Goal: Task Accomplishment & Management: Manage account settings

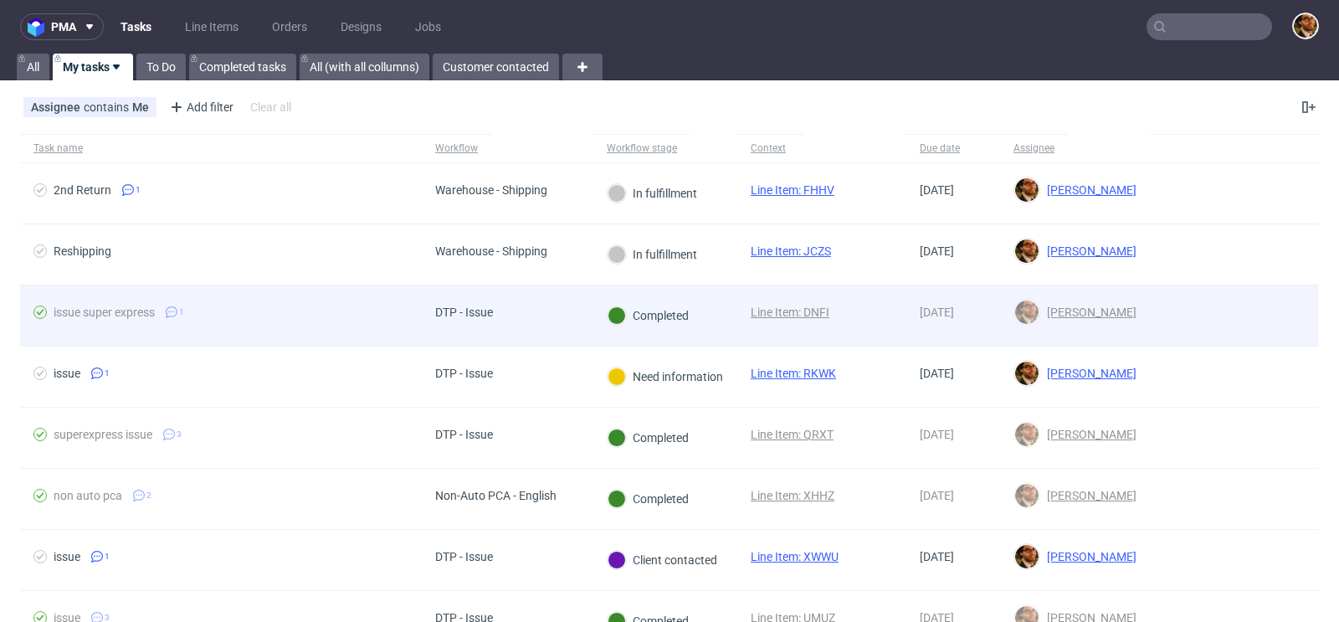
click at [1164, 310] on div at bounding box center [1234, 315] width 169 height 60
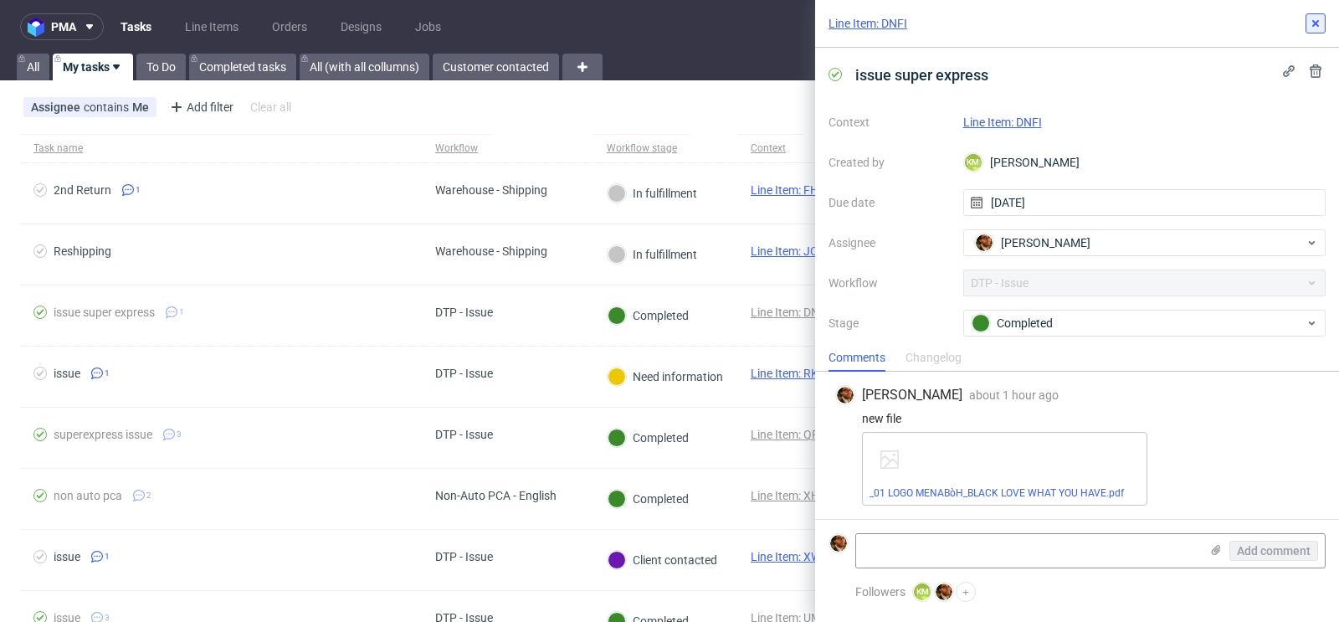
click at [1320, 22] on icon at bounding box center [1315, 23] width 13 height 13
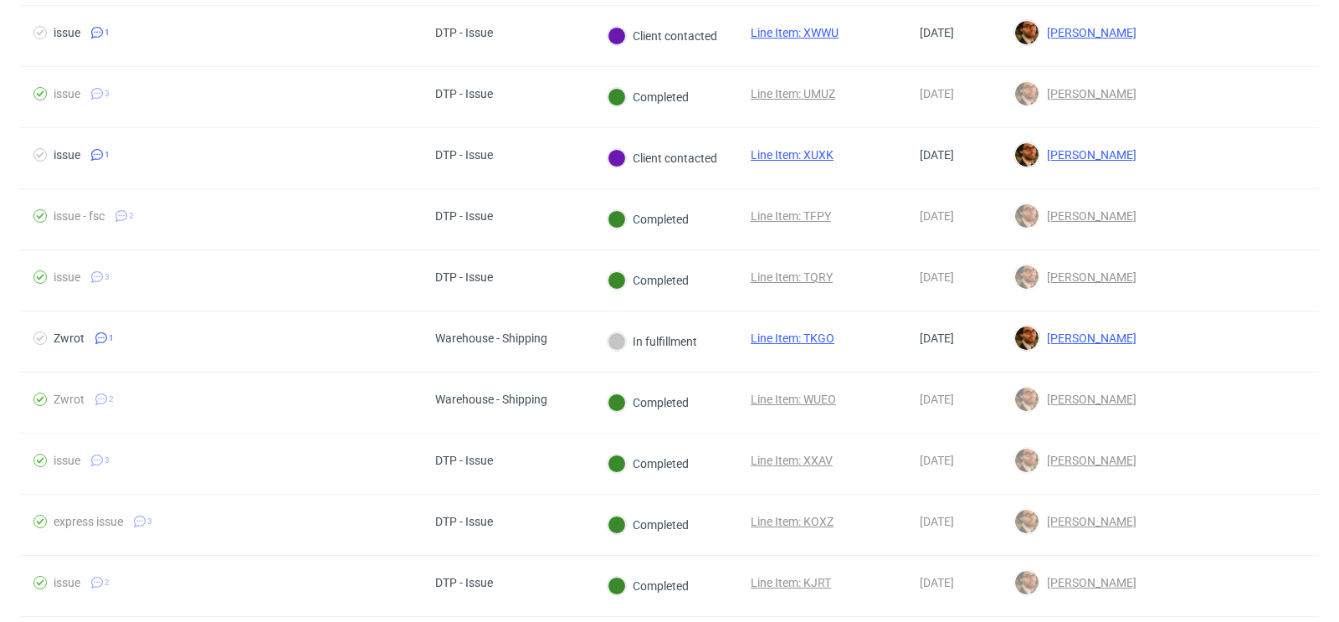
scroll to position [552, 0]
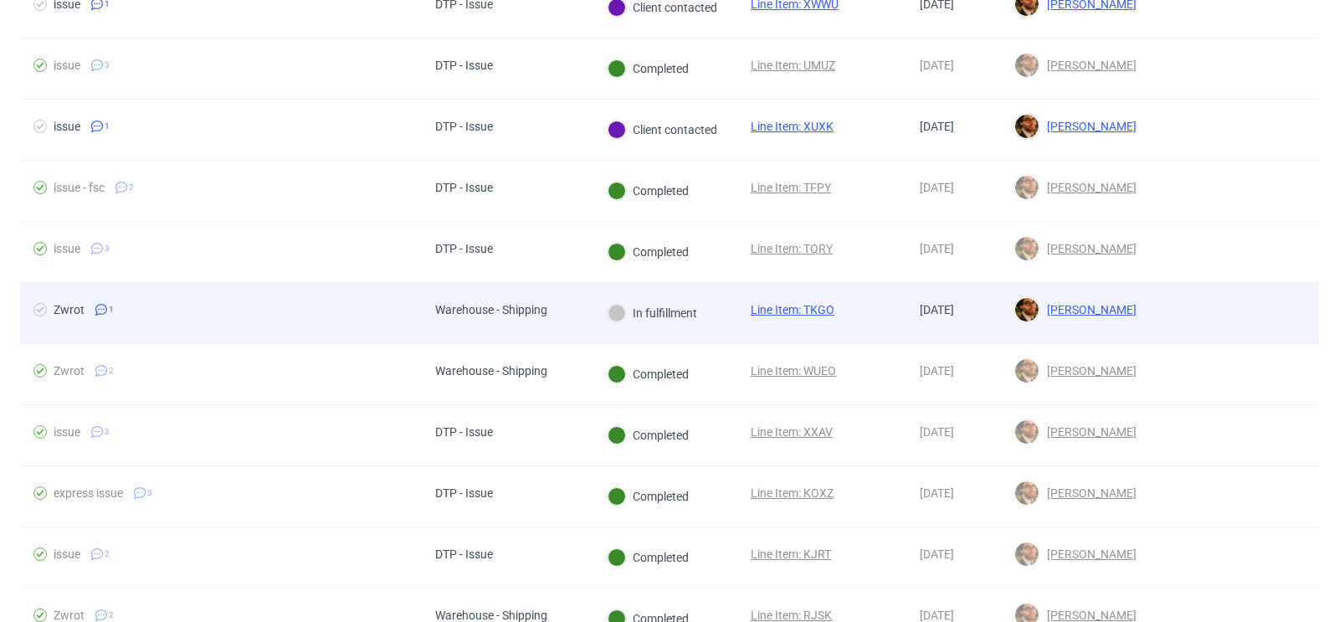
click at [1150, 302] on div at bounding box center [1234, 313] width 169 height 60
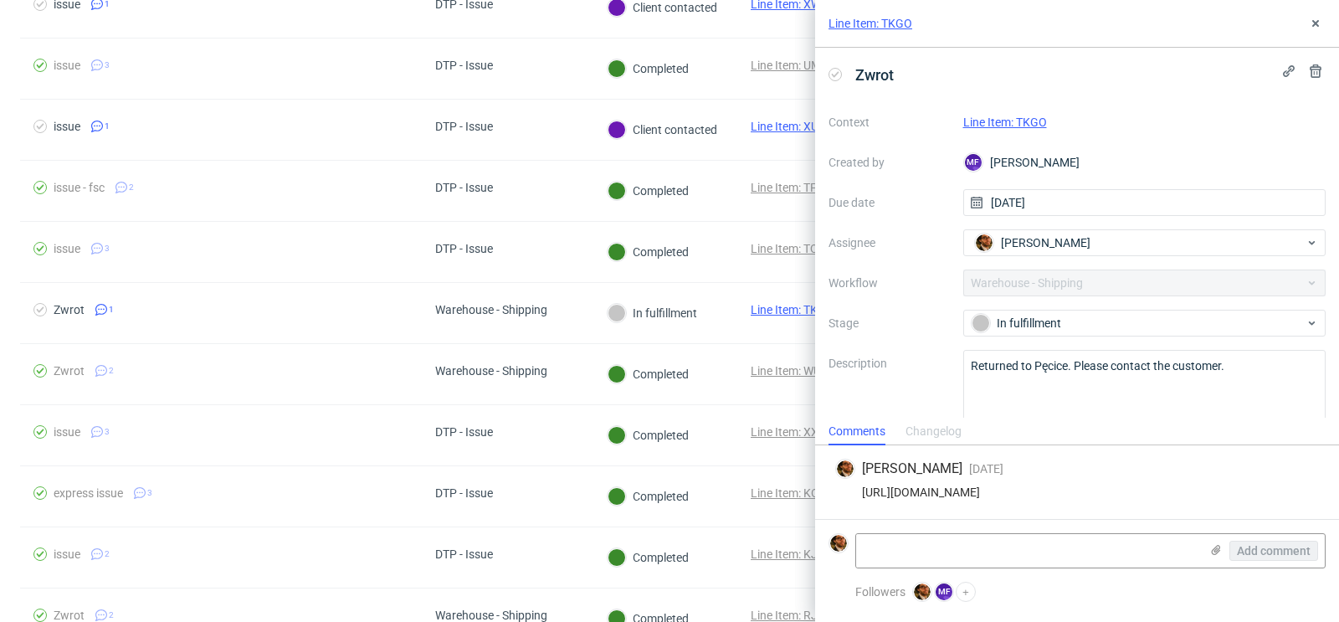
drag, startPoint x: 1270, startPoint y: 487, endPoint x: 858, endPoint y: 491, distance: 412.6
click at [858, 491] on div "[URL][DOMAIN_NAME]" at bounding box center [1077, 491] width 484 height 13
copy div "[URL][DOMAIN_NAME]"
click at [1321, 26] on icon at bounding box center [1315, 23] width 13 height 13
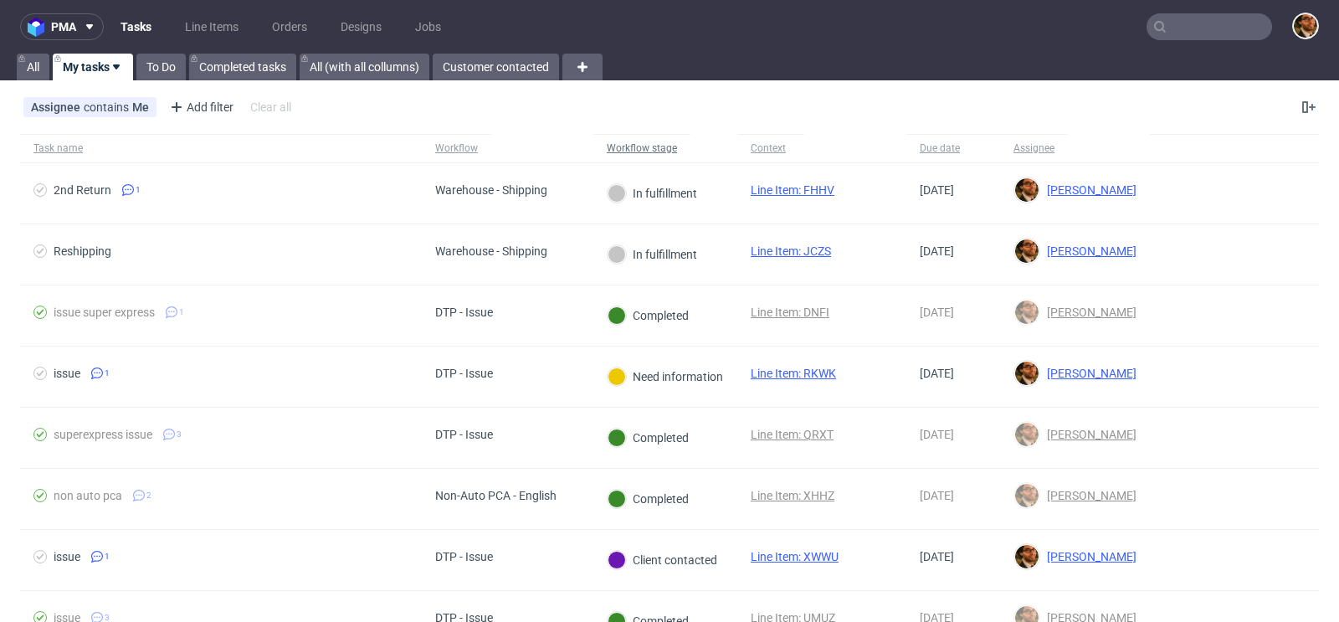
click at [658, 154] on div "Workflow stage" at bounding box center [642, 147] width 70 height 13
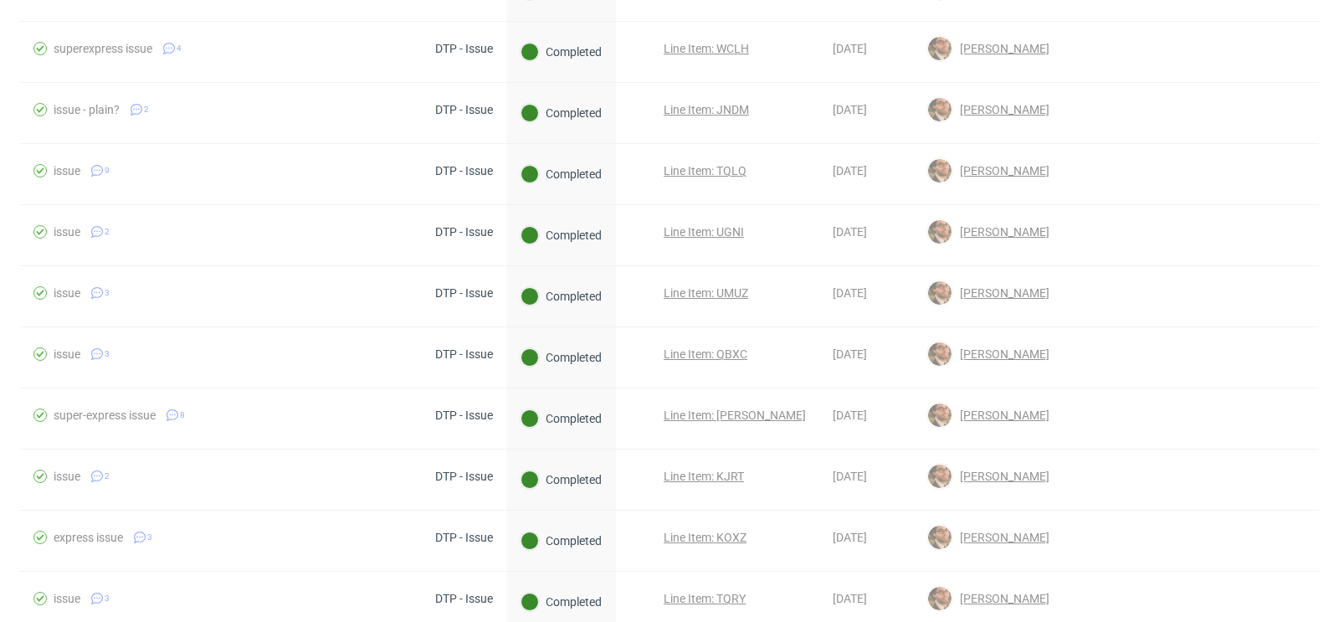
scroll to position [1463, 0]
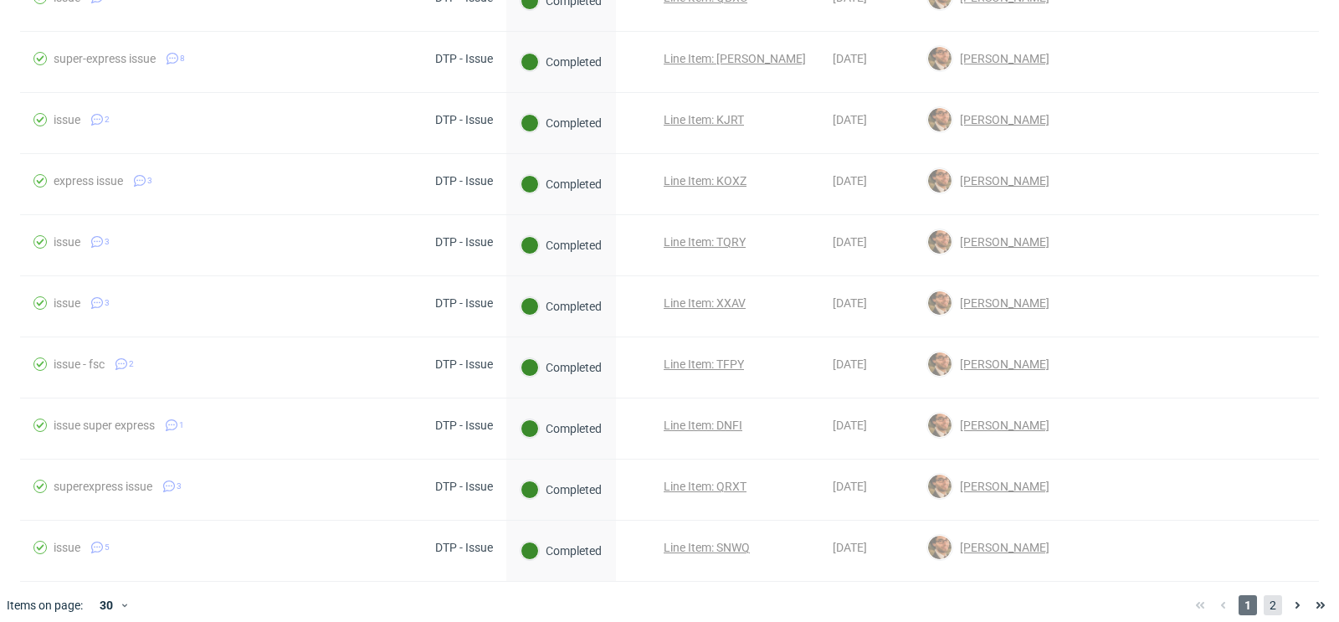
click at [1264, 595] on span "2" at bounding box center [1273, 605] width 18 height 20
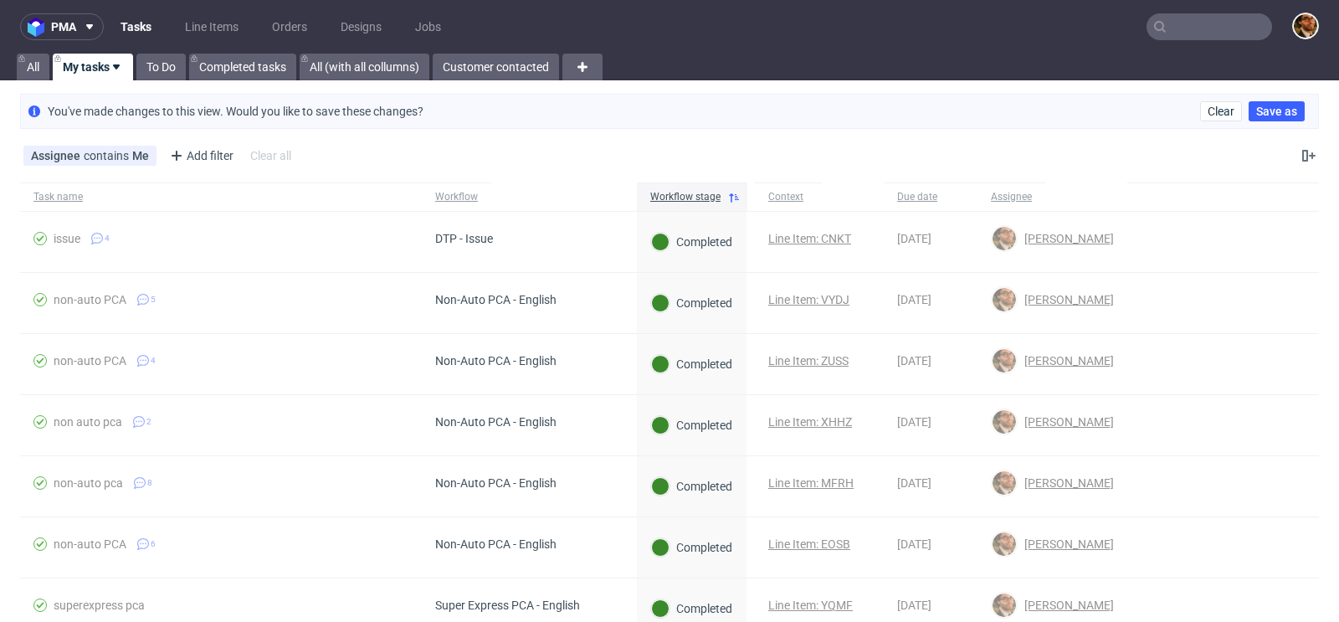
click at [1185, 27] on input "text" at bounding box center [1210, 26] width 126 height 27
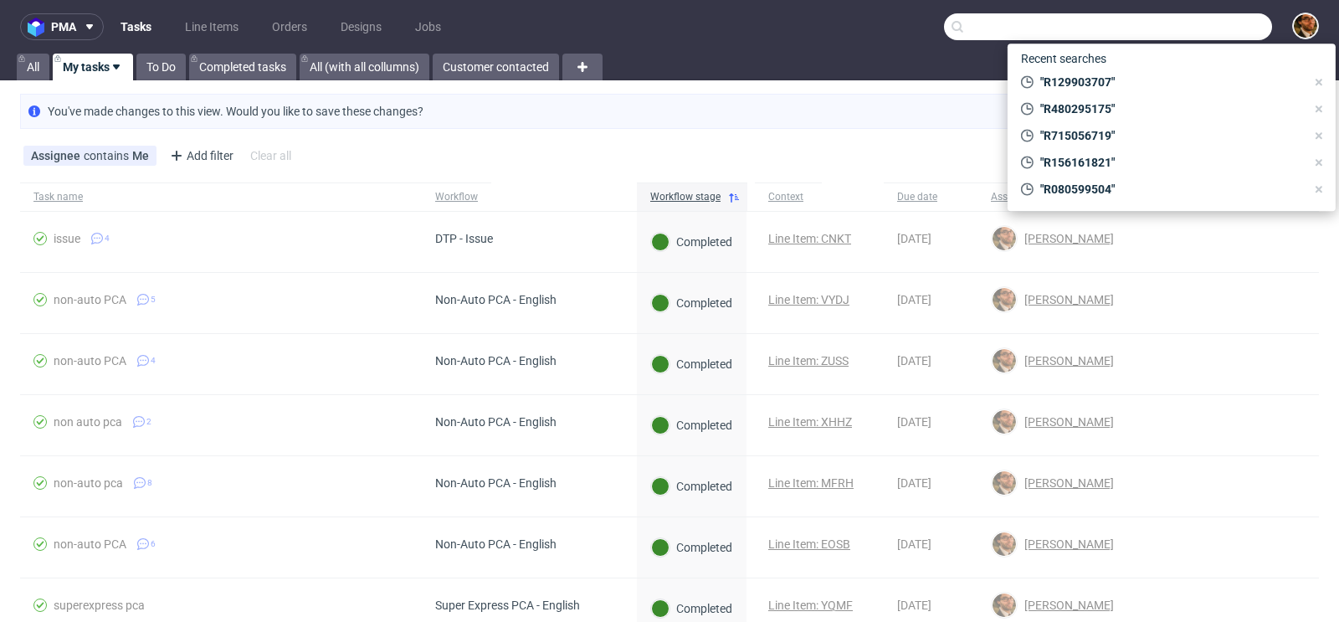
paste input "[PERSON_NAME][EMAIL_ADDRESS][DOMAIN_NAME]"
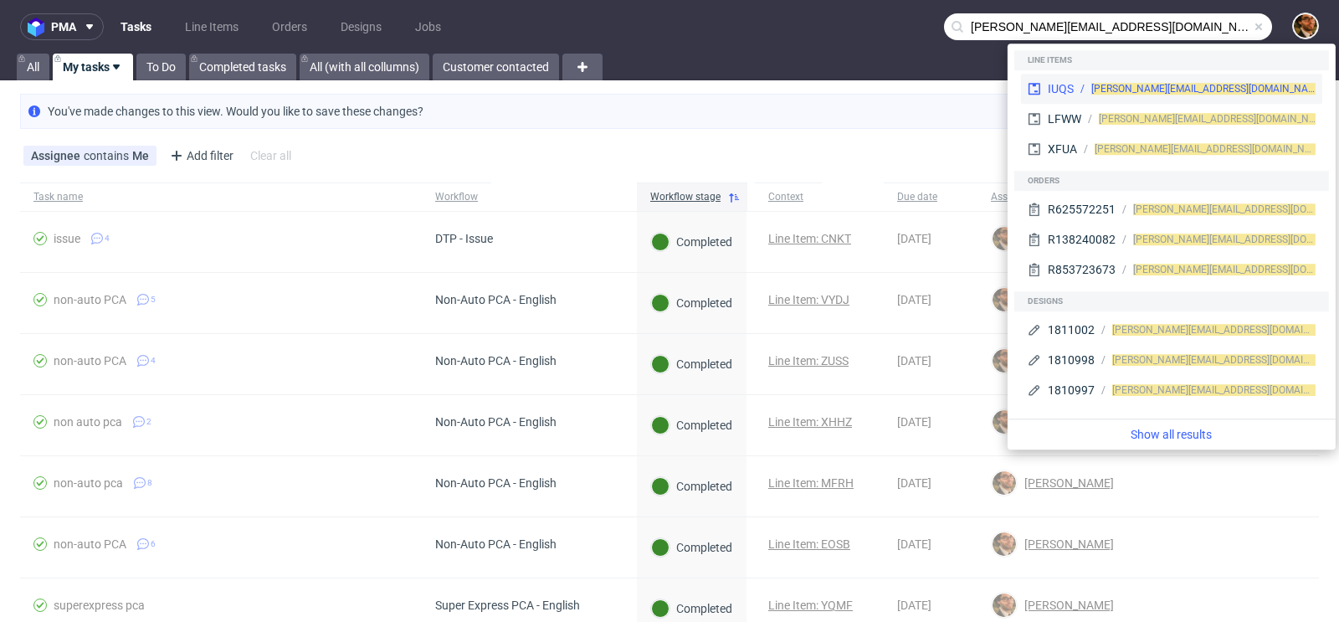
type input "[PERSON_NAME][EMAIL_ADDRESS][DOMAIN_NAME]"
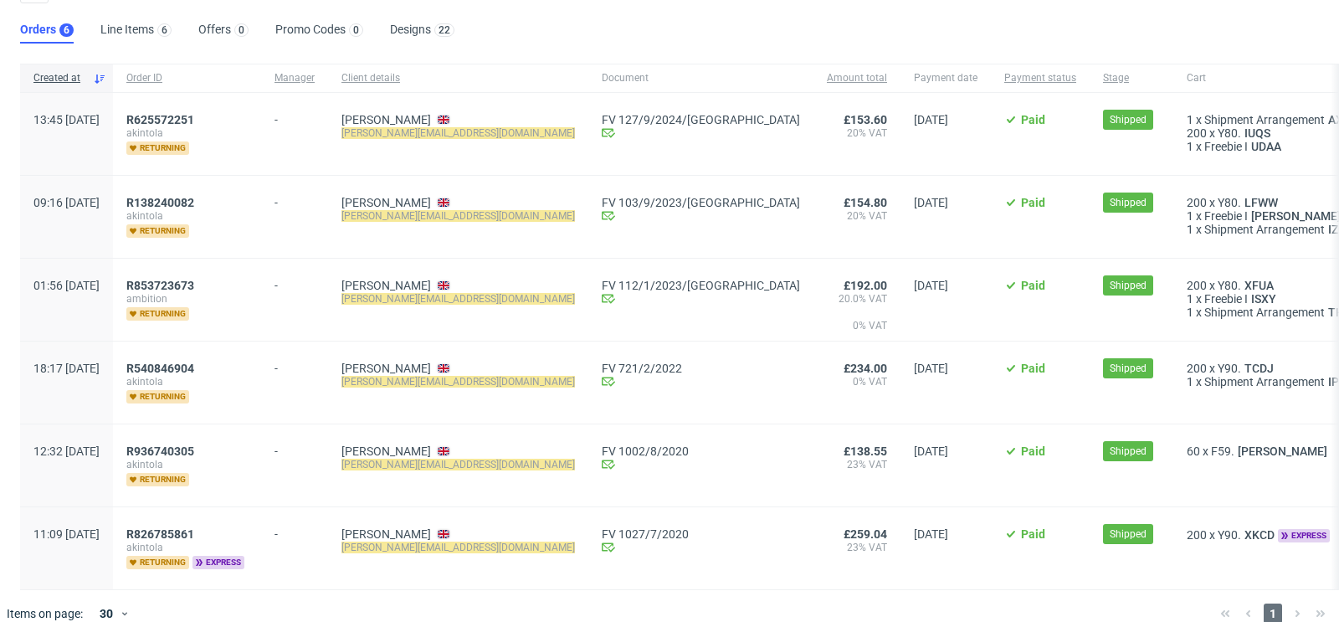
scroll to position [105, 0]
